Goal: Information Seeking & Learning: Learn about a topic

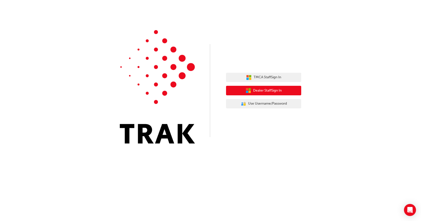
click at [261, 90] on span "Dealer Staff Sign In" at bounding box center [267, 91] width 29 height 6
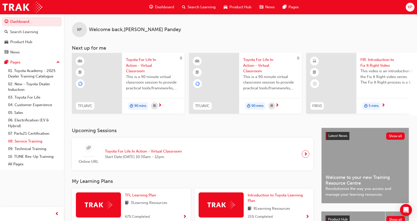
click at [38, 143] on link "08. Service Training" at bounding box center [34, 141] width 56 height 8
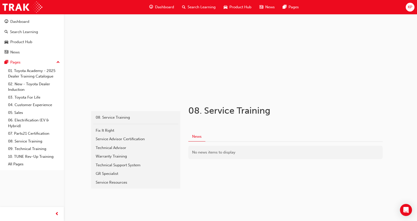
scroll to position [20, 0]
click at [29, 131] on link "07. Parts21 Certification" at bounding box center [34, 134] width 56 height 8
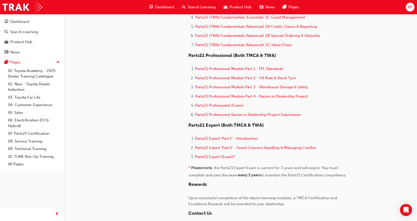
drag, startPoint x: 229, startPoint y: 173, endPoint x: 240, endPoint y: 165, distance: 14.3
click at [230, 172] on span ", the Parts21 Expert Exam is current for 3 years and will expire. You must comp…" at bounding box center [263, 171] width 151 height 12
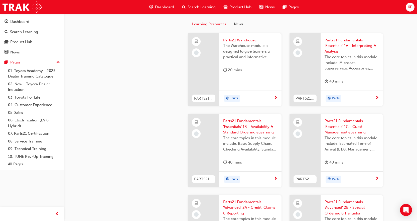
scroll to position [476, 0]
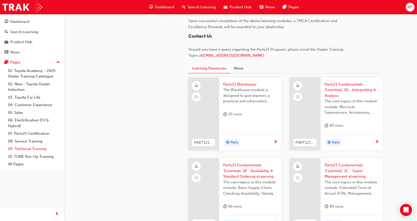
click at [36, 148] on link "09. Technical Training" at bounding box center [34, 149] width 56 height 8
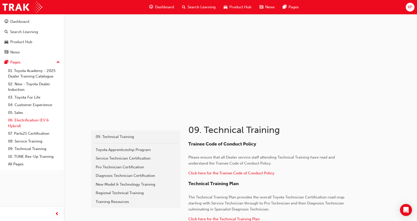
click at [28, 121] on link "06. Electrification (EV & Hybrid)" at bounding box center [34, 122] width 56 height 13
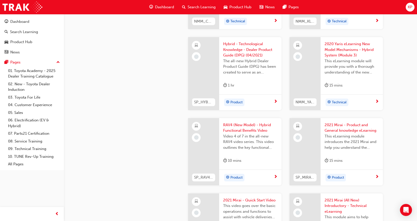
scroll to position [849, 0]
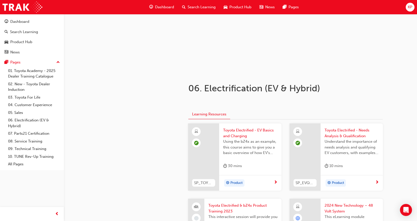
scroll to position [0, 0]
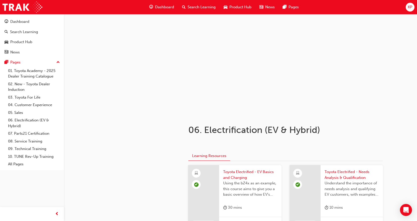
click at [161, 5] on span "Dashboard" at bounding box center [164, 7] width 19 height 6
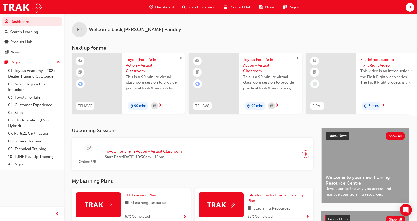
click at [166, 5] on span "Dashboard" at bounding box center [164, 7] width 19 height 6
click at [167, 7] on span "Dashboard" at bounding box center [164, 7] width 19 height 6
click at [56, 61] on div "Pages" at bounding box center [32, 62] width 55 height 6
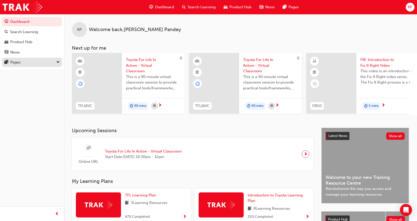
click at [56, 61] on div "Pages" at bounding box center [32, 62] width 55 height 6
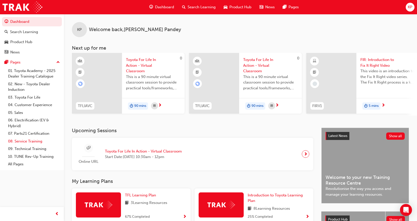
click at [35, 141] on link "08. Service Training" at bounding box center [34, 141] width 56 height 8
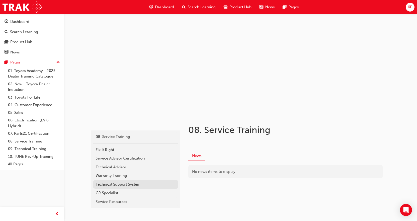
click at [123, 183] on div "Technical Support System" at bounding box center [136, 184] width 80 height 6
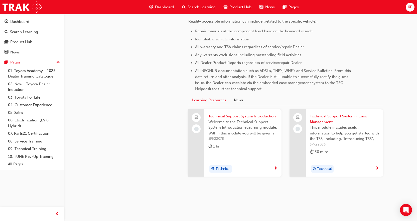
scroll to position [234, 0]
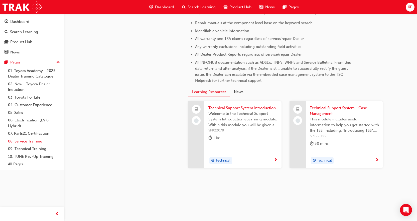
click at [29, 139] on link "08. Service Training" at bounding box center [34, 141] width 56 height 8
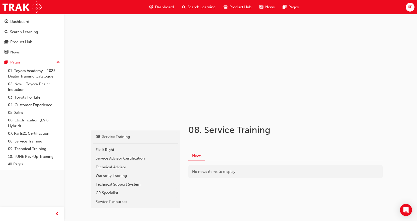
click at [168, 7] on span "Dashboard" at bounding box center [164, 7] width 19 height 6
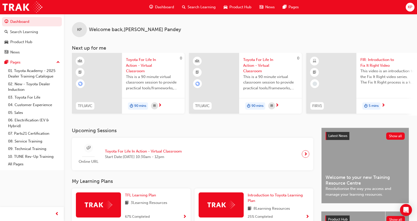
click at [206, 9] on span "Search Learning" at bounding box center [202, 7] width 28 height 6
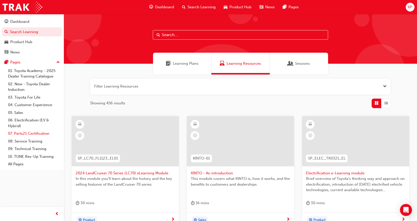
click at [39, 133] on link "07. Parts21 Certification" at bounding box center [34, 134] width 56 height 8
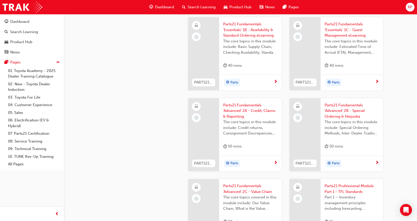
scroll to position [501, 0]
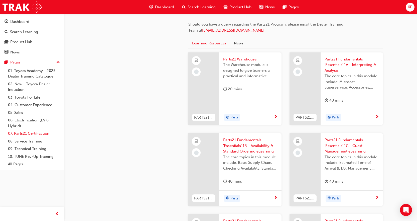
click at [41, 132] on link "07. Parts21 Certification" at bounding box center [34, 134] width 56 height 8
click at [35, 149] on link "09. Technical Training" at bounding box center [34, 149] width 56 height 8
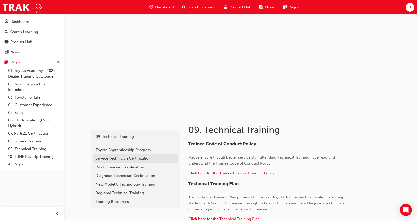
click at [120, 158] on div "Service Technician Certification" at bounding box center [136, 158] width 80 height 6
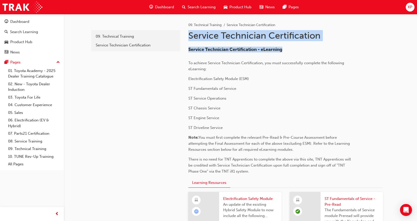
drag, startPoint x: 189, startPoint y: 38, endPoint x: 364, endPoint y: 46, distance: 174.9
click at [364, 46] on div "Service Technician Certification - eLearning To achieve Service Technician Cert…" at bounding box center [285, 108] width 194 height 131
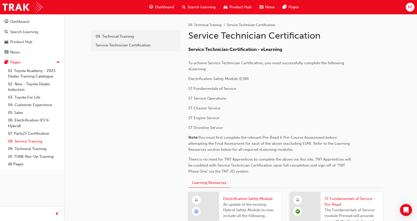
click at [29, 140] on link "08. Service Training" at bounding box center [34, 141] width 56 height 8
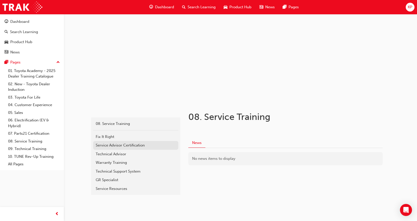
scroll to position [20, 0]
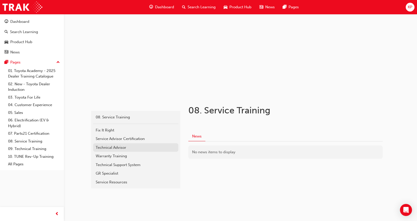
click at [127, 145] on div "Technical Advisor" at bounding box center [136, 148] width 80 height 6
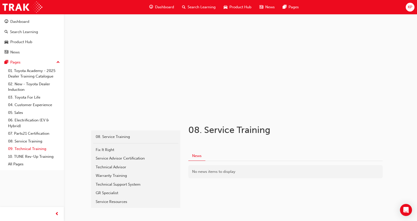
click at [32, 149] on link "09. Technical Training" at bounding box center [34, 149] width 56 height 8
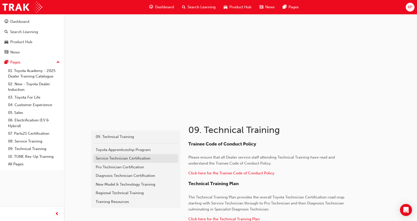
click at [113, 160] on div "Service Technician Certification" at bounding box center [136, 158] width 80 height 6
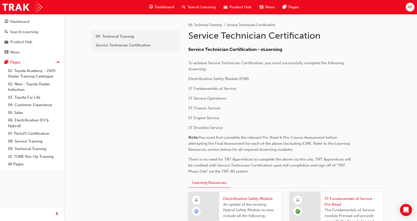
scroll to position [100, 0]
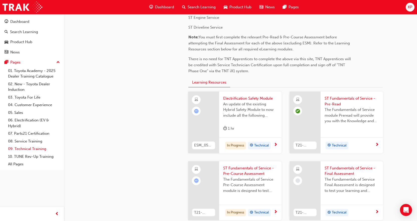
click at [32, 148] on link "09. Technical Training" at bounding box center [34, 149] width 56 height 8
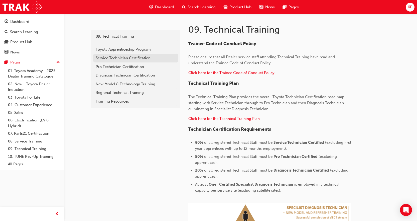
click at [101, 61] on link "Service Technician Certification" at bounding box center [135, 58] width 85 height 9
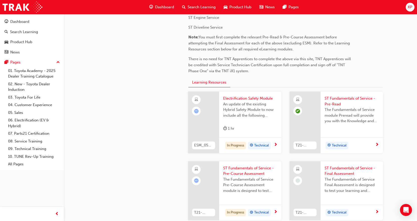
click at [212, 114] on div at bounding box center [203, 122] width 31 height 62
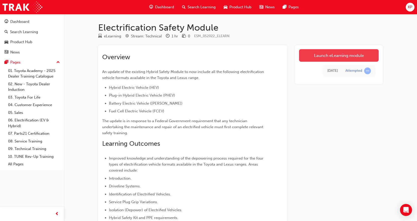
click at [337, 57] on link "Launch eLearning module" at bounding box center [339, 55] width 80 height 13
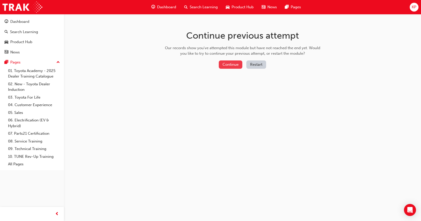
click at [232, 66] on button "Continue" at bounding box center [231, 64] width 24 height 8
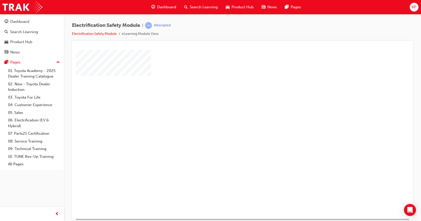
scroll to position [22, 0]
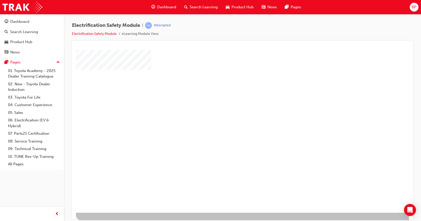
click at [228, 102] on div "play" at bounding box center [228, 102] width 0 height 0
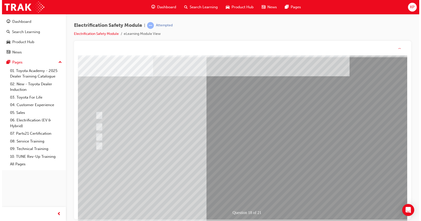
scroll to position [0, 0]
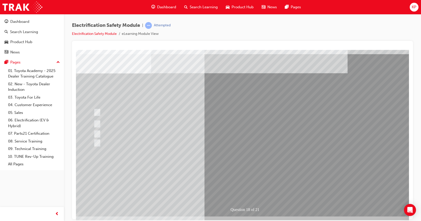
scroll to position [22, 0]
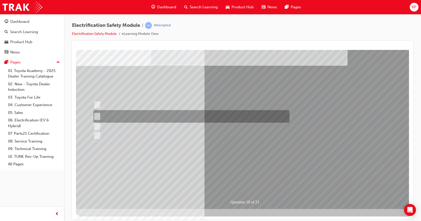
drag, startPoint x: 90, startPoint y: 67, endPoint x: 236, endPoint y: 130, distance: 158.6
click at [234, 129] on div "Question 18 of 21" at bounding box center [246, 118] width 341 height 180
drag, startPoint x: 267, startPoint y: 154, endPoint x: 101, endPoint y: 77, distance: 182.3
click at [101, 77] on div "Question 18 of 21" at bounding box center [246, 118] width 341 height 180
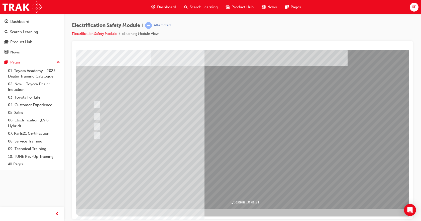
drag, startPoint x: 84, startPoint y: 64, endPoint x: 235, endPoint y: 154, distance: 175.5
click at [222, 162] on div "Question 18 of 21" at bounding box center [246, 118] width 341 height 180
drag, startPoint x: 87, startPoint y: 99, endPoint x: 115, endPoint y: 148, distance: 55.4
click at [88, 61] on div "Question 18 of 21" at bounding box center [246, 118] width 341 height 180
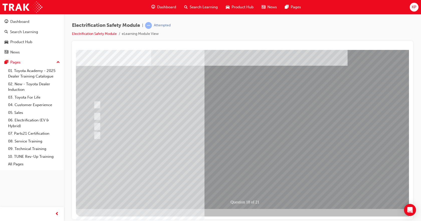
drag, startPoint x: 175, startPoint y: 162, endPoint x: 171, endPoint y: 158, distance: 5.7
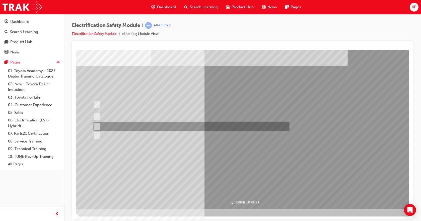
drag, startPoint x: 97, startPoint y: 128, endPoint x: 103, endPoint y: 129, distance: 6.7
click at [100, 128] on div at bounding box center [190, 126] width 196 height 9
radio input "true"
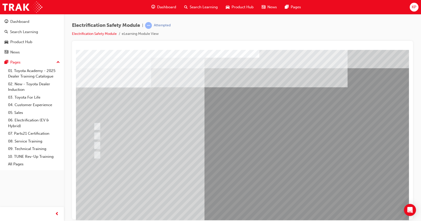
drag, startPoint x: 101, startPoint y: 94, endPoint x: 220, endPoint y: 96, distance: 118.3
